Goal: Information Seeking & Learning: Learn about a topic

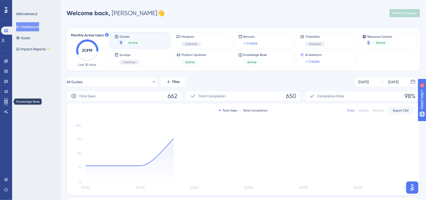
click at [4, 102] on link at bounding box center [6, 101] width 4 height 8
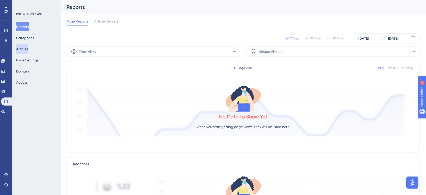
click at [27, 51] on button "Articles" at bounding box center [22, 48] width 12 height 9
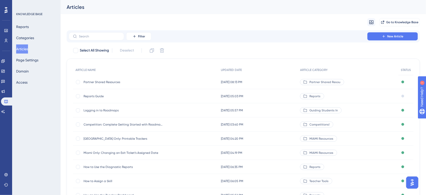
click at [113, 83] on span "Partner Shared Resources" at bounding box center [124, 82] width 81 height 4
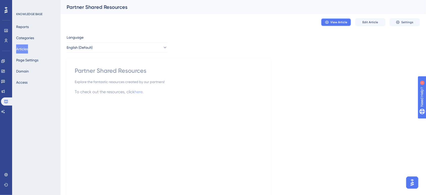
click at [348, 22] on button "View Article" at bounding box center [336, 22] width 30 height 8
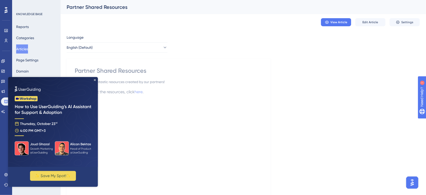
click at [96, 79] on img at bounding box center [53, 122] width 90 height 90
click at [95, 79] on icon "Close Preview" at bounding box center [95, 80] width 2 height 2
